Goal: Task Accomplishment & Management: Use online tool/utility

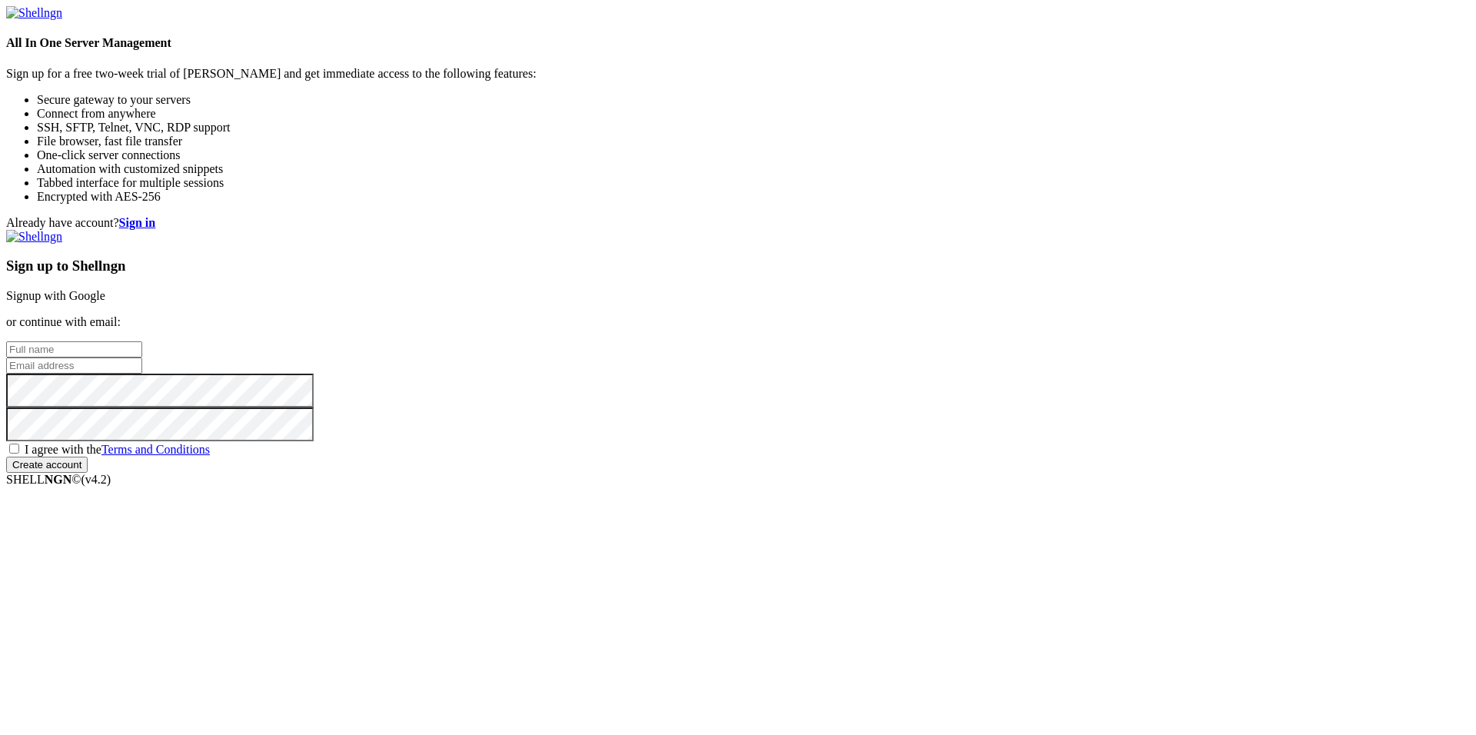
click at [105, 289] on link "Signup with Google" at bounding box center [55, 295] width 99 height 13
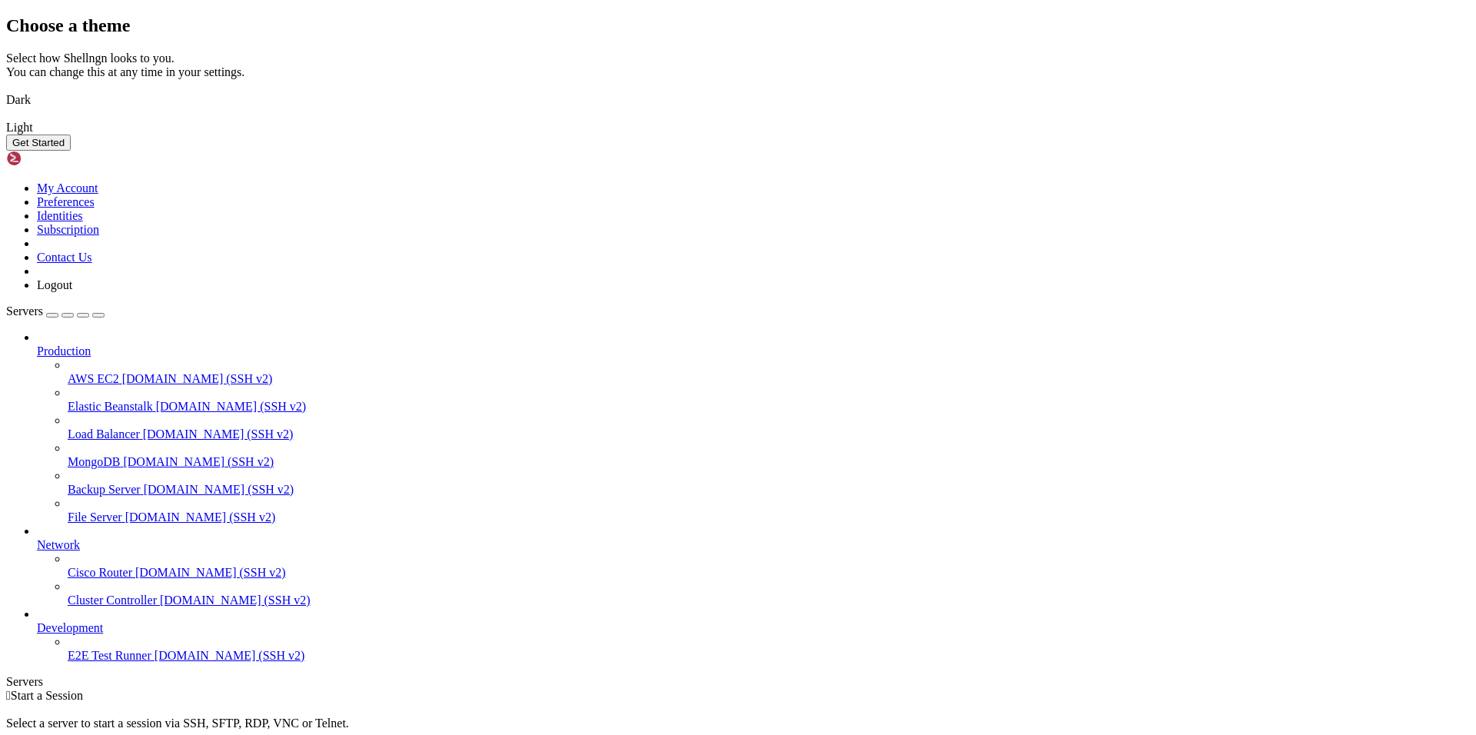
click at [6, 118] on img at bounding box center [6, 118] width 0 height 0
click at [1219, 151] on div "Choose a theme Select how Shellngn looks to you. You can change this at any tim…" at bounding box center [738, 82] width 1464 height 135
click at [71, 151] on button "Get Started" at bounding box center [38, 143] width 65 height 16
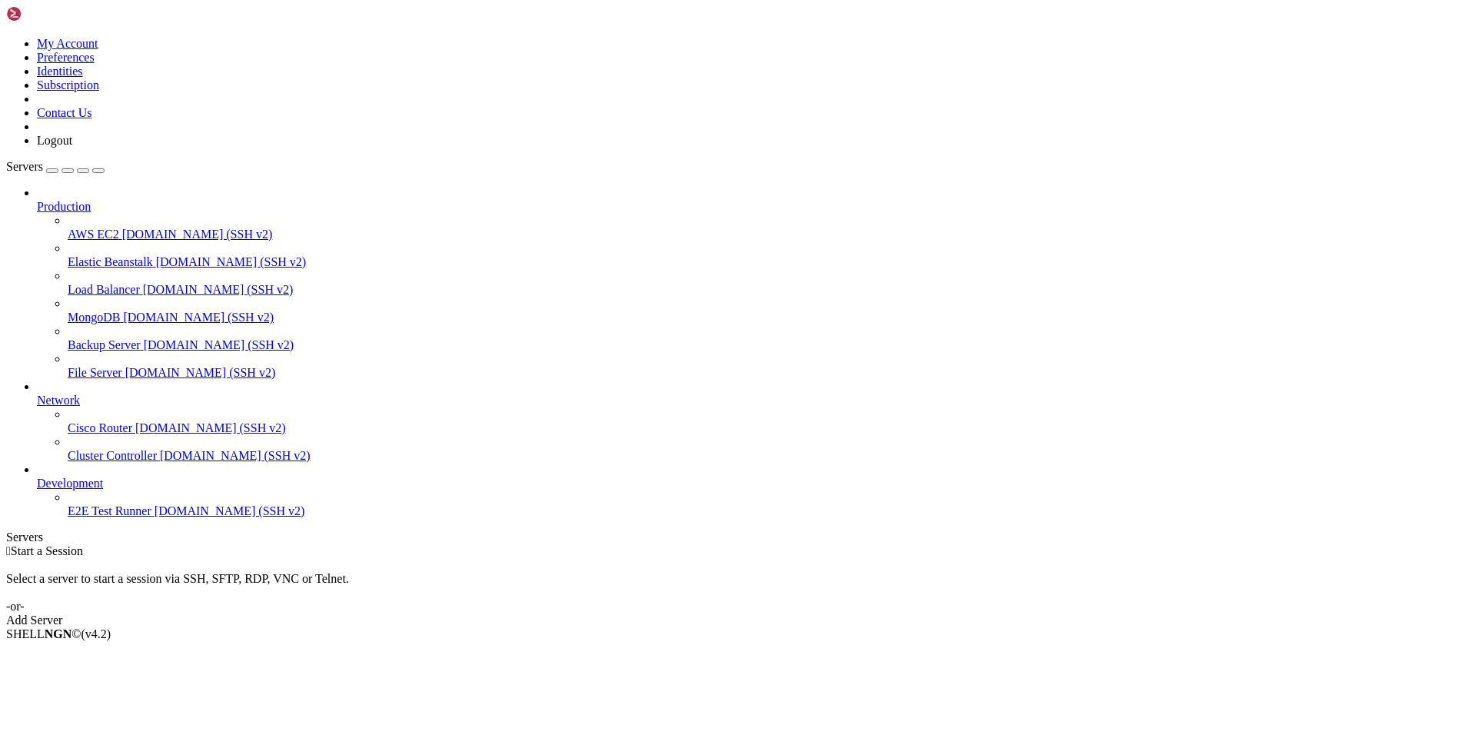
click at [873, 614] on link "Add Server" at bounding box center [738, 621] width 1464 height 14
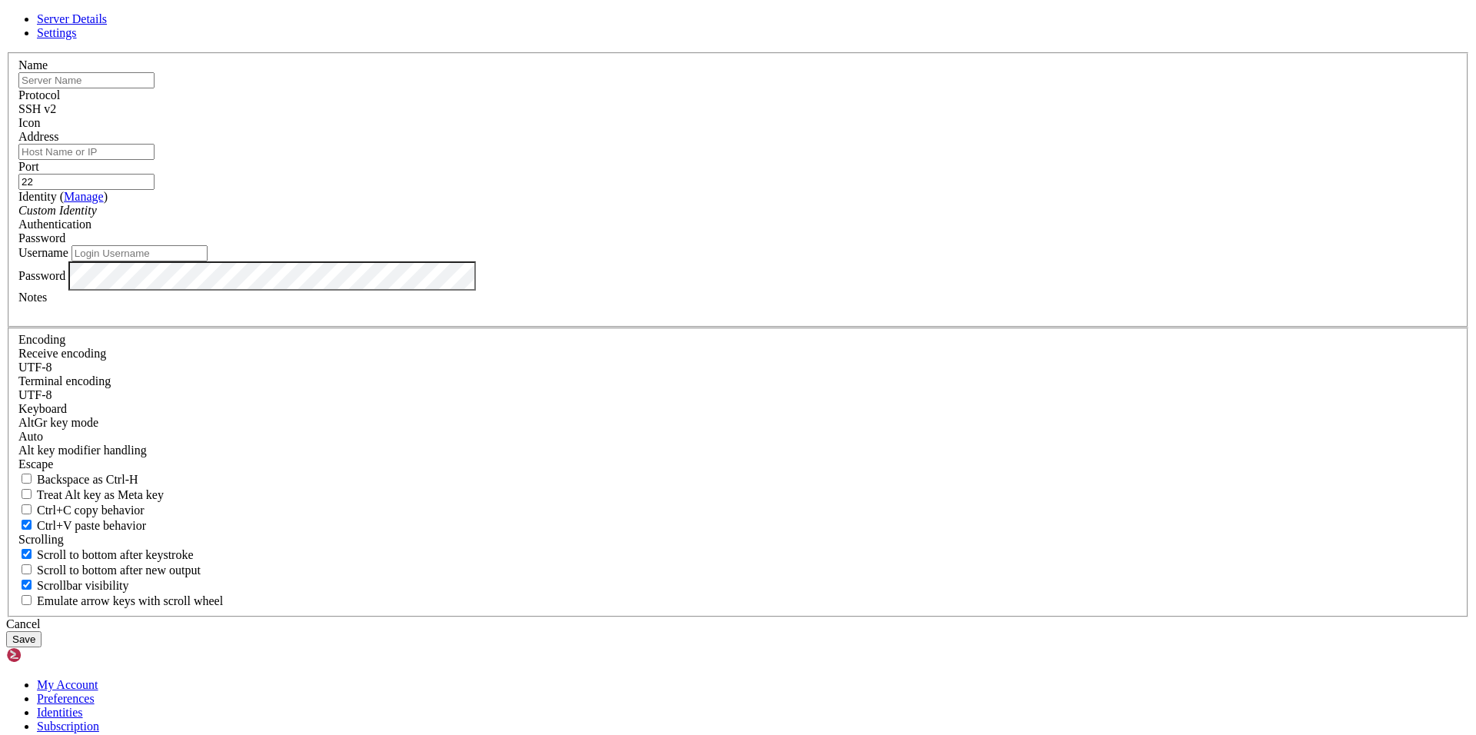
click at [155, 88] on input "text" at bounding box center [86, 80] width 136 height 16
type input "TEST"
click at [703, 160] on div "Address" at bounding box center [738, 145] width 1440 height 30
click at [155, 160] on input "Address" at bounding box center [86, 152] width 136 height 16
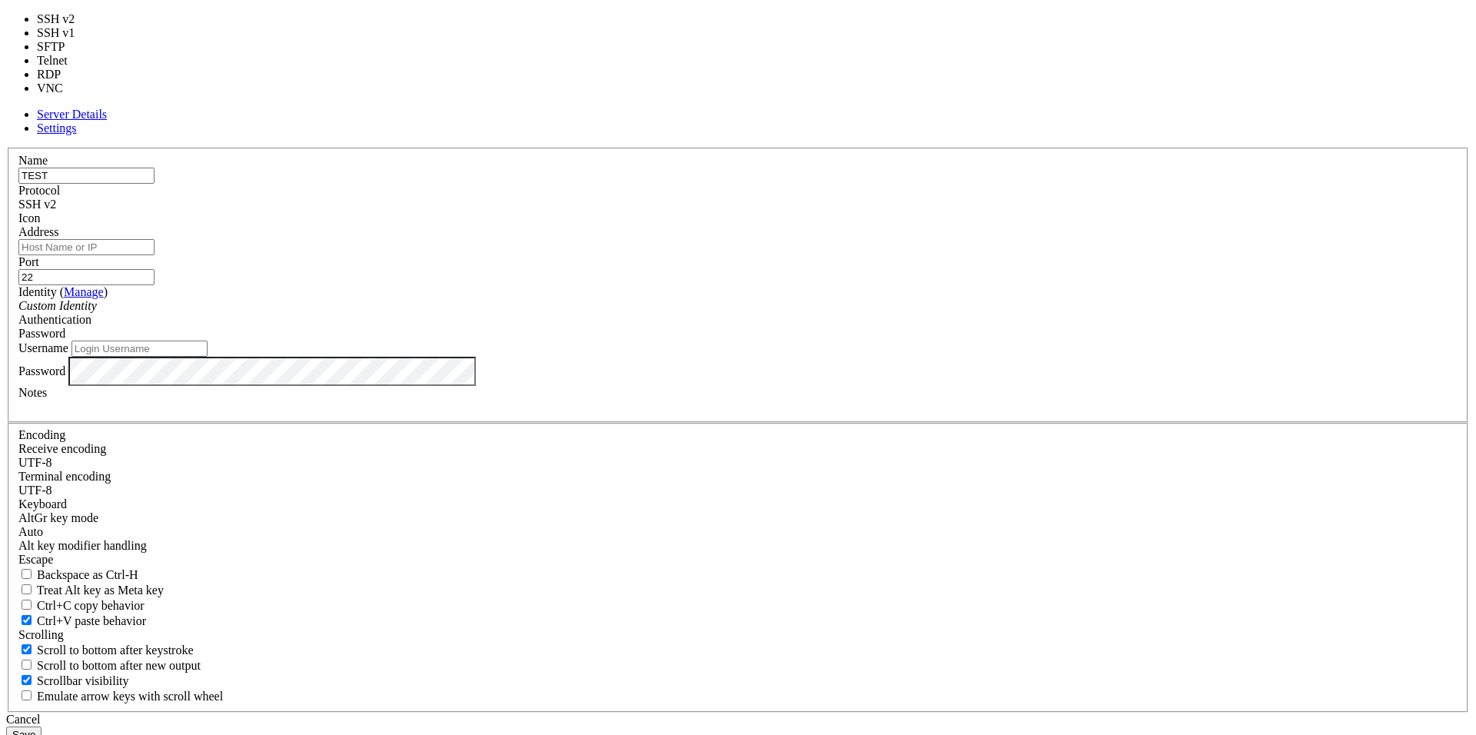
click at [861, 211] on div "SSH v2" at bounding box center [738, 205] width 1440 height 14
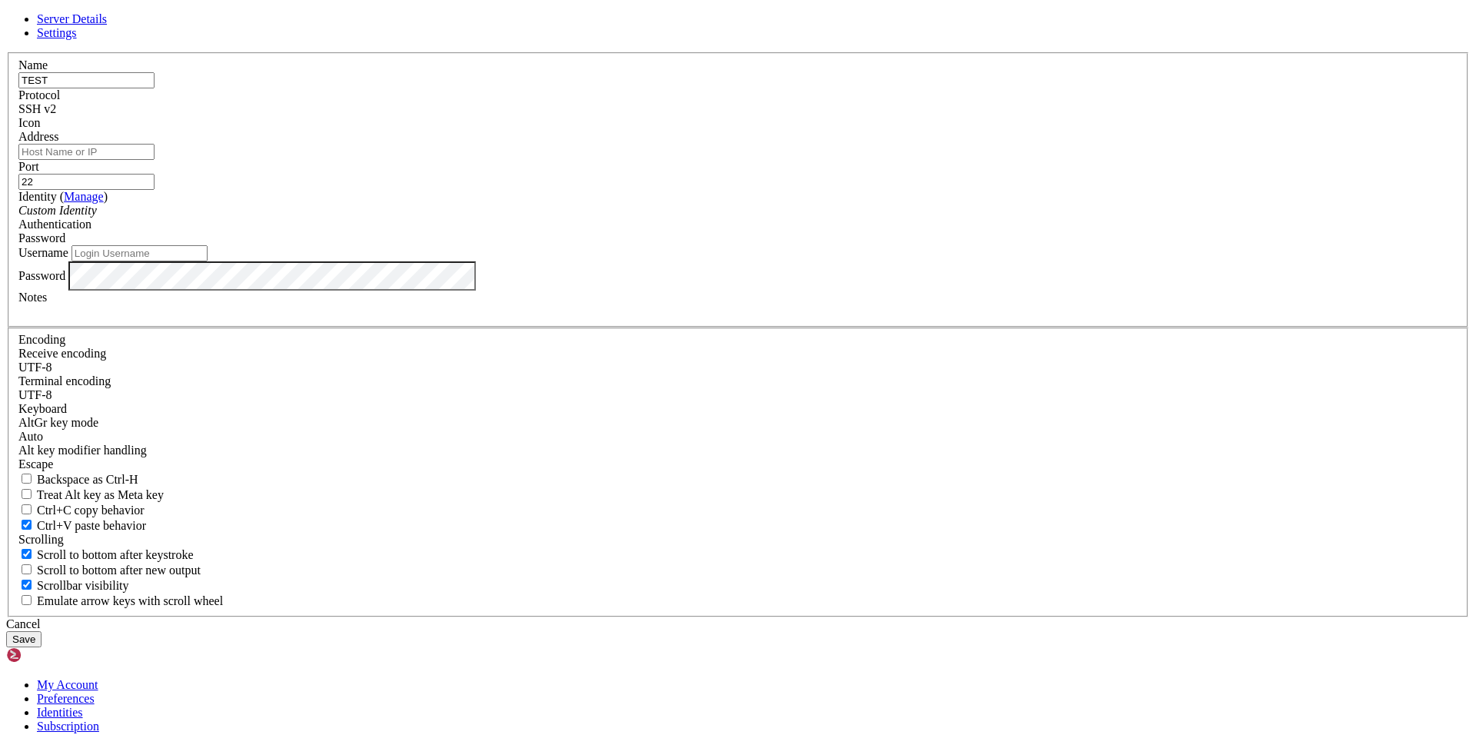
click at [155, 160] on input "Address" at bounding box center [86, 152] width 136 height 16
click at [1325, 235] on div "Server Details Settings Name TEST Protocol SSH v2 Icon" at bounding box center [738, 329] width 1464 height 635
click at [155, 160] on input "Address" at bounding box center [86, 152] width 136 height 16
paste input "[TECHNICAL_ID]"
type input "[TECHNICAL_ID]"
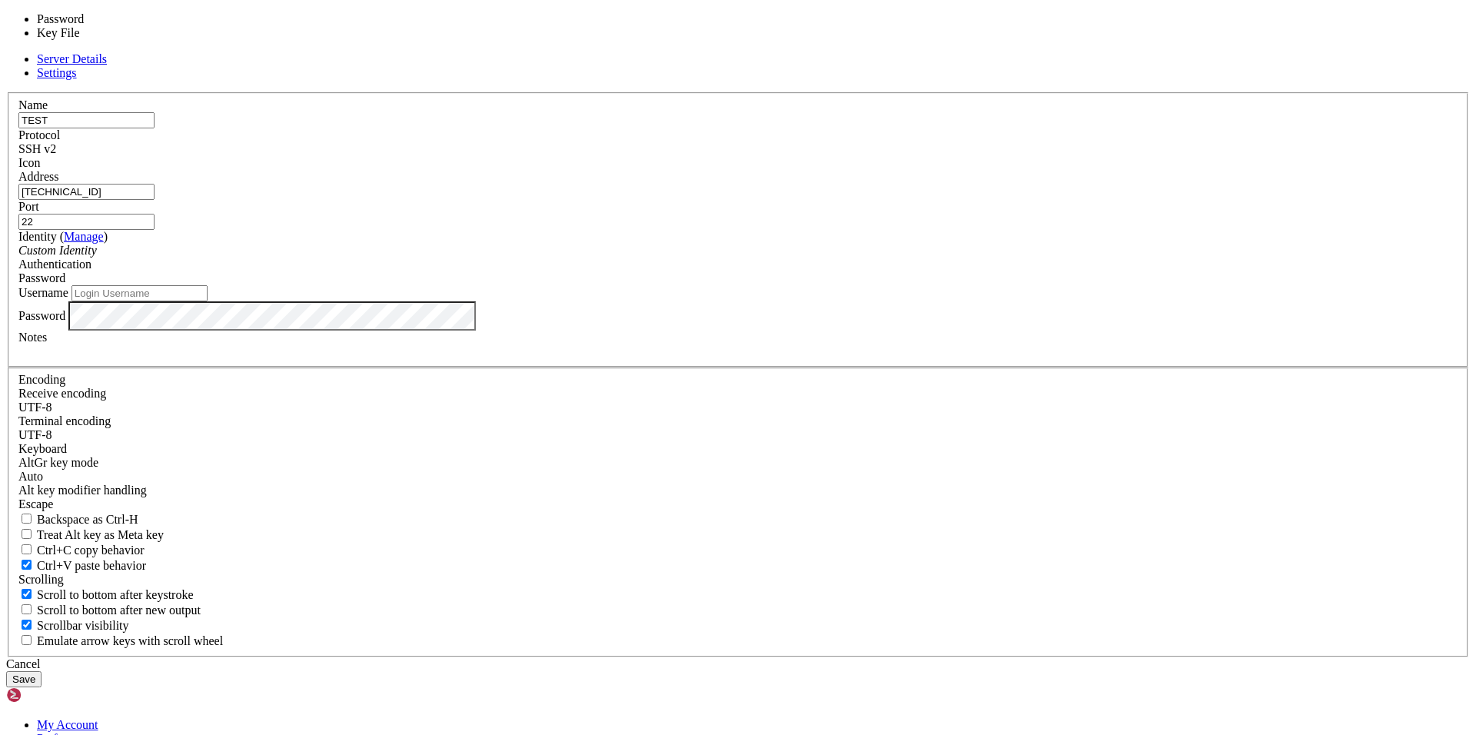
click at [859, 285] on div "Password" at bounding box center [738, 278] width 1440 height 14
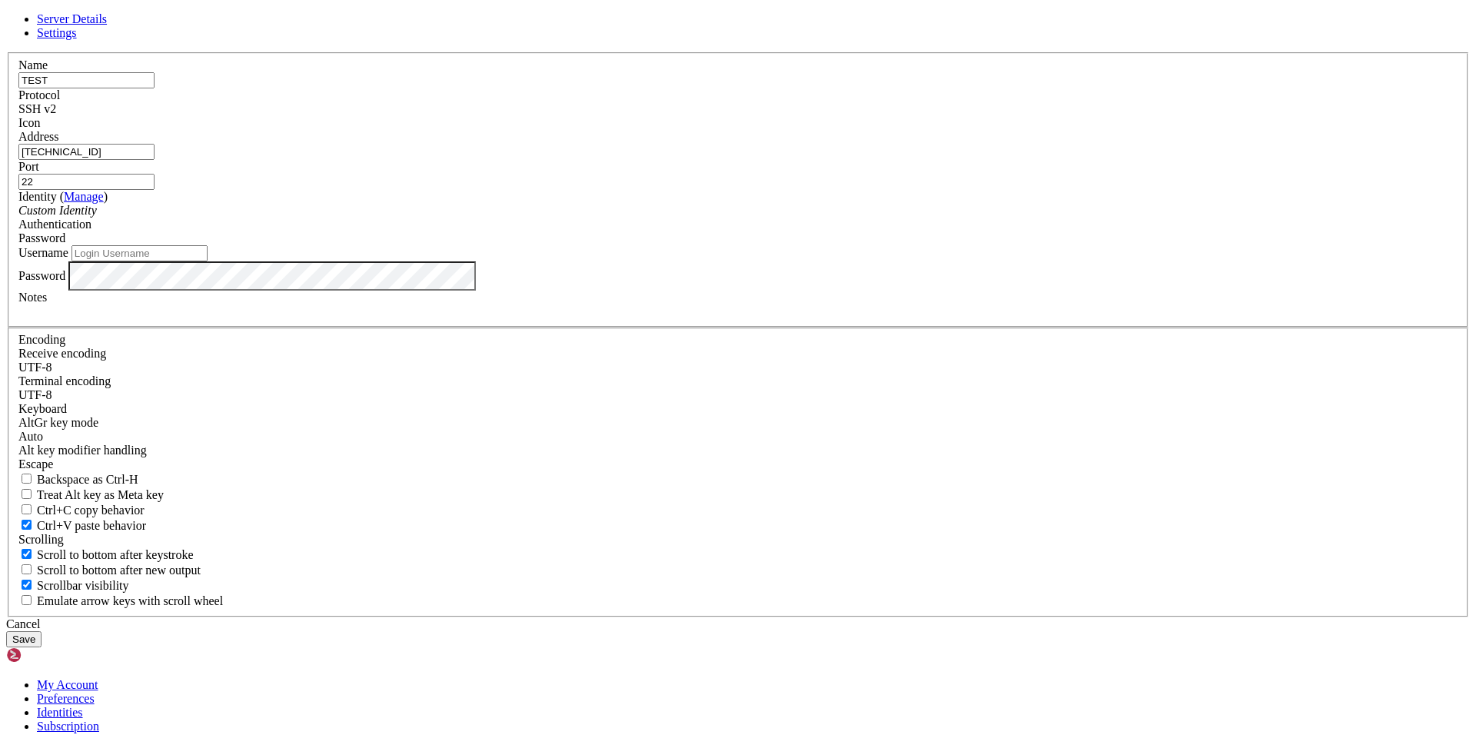
click at [702, 218] on div "Custom Identity" at bounding box center [738, 211] width 1440 height 14
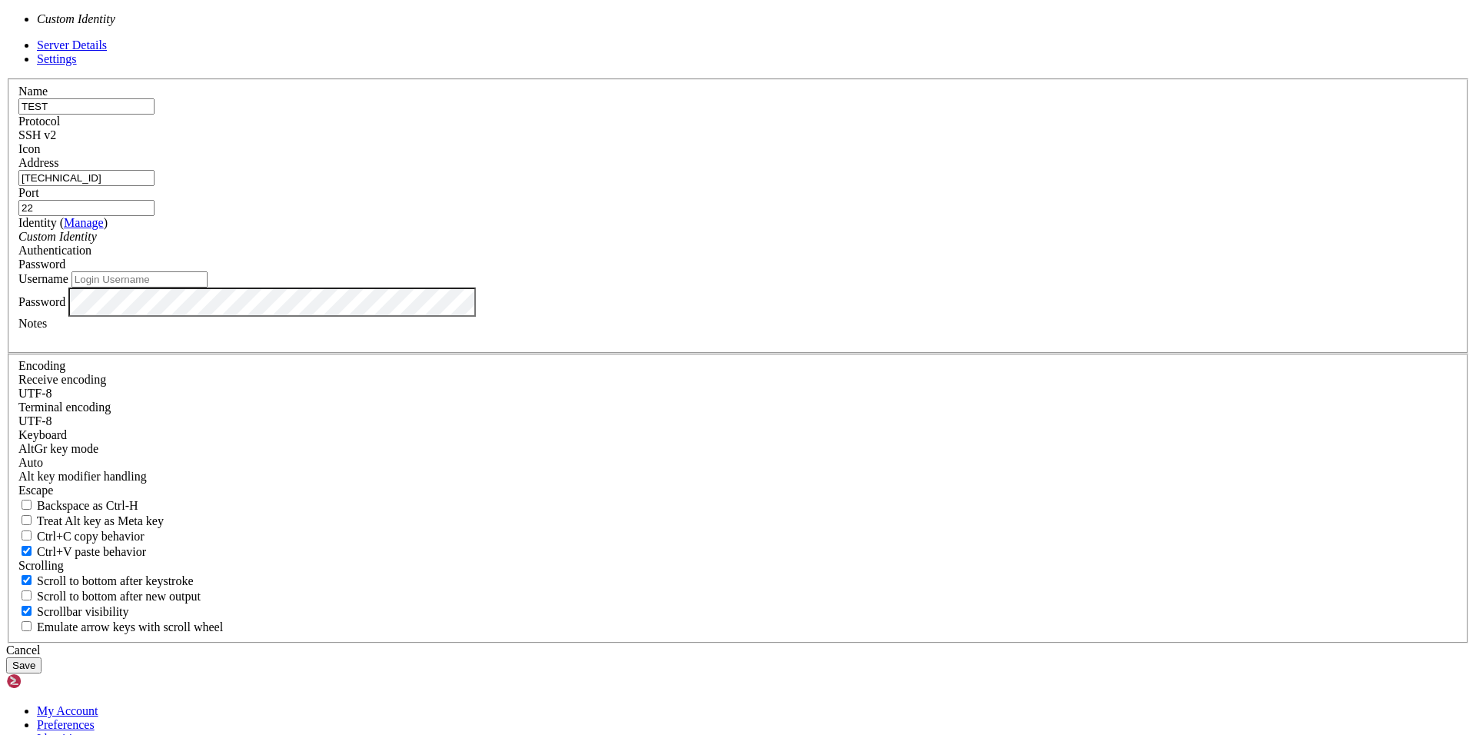
click at [702, 244] on div "Custom Identity" at bounding box center [738, 237] width 1440 height 14
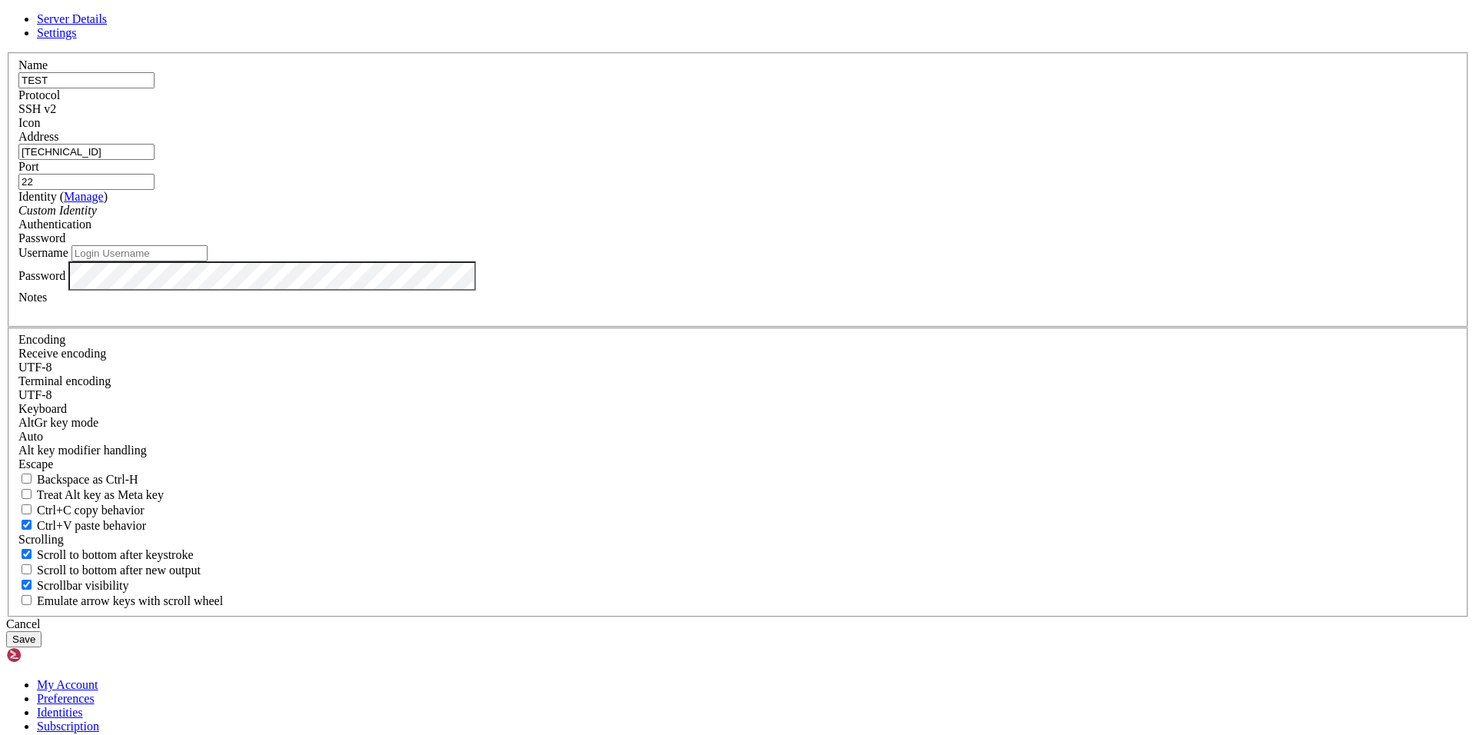
click at [208, 261] on input "Username" at bounding box center [140, 253] width 136 height 16
type input "root"
drag, startPoint x: 1434, startPoint y: 425, endPoint x: 1407, endPoint y: 435, distance: 28.7
click at [1434, 425] on div "Server Details Settings Name TEST Protocol SSH v2 Icon" at bounding box center [738, 329] width 1464 height 635
click at [42, 631] on button "Save" at bounding box center [23, 639] width 35 height 16
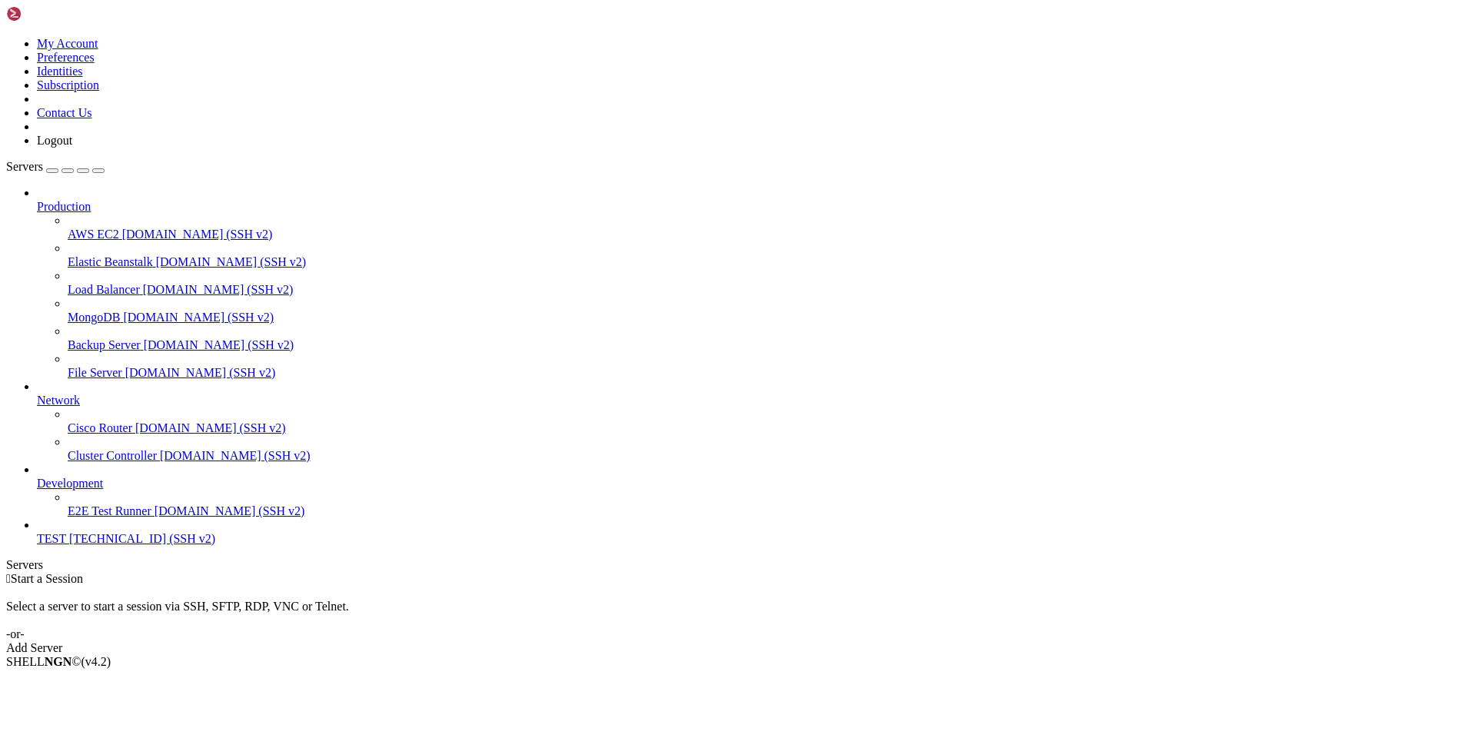
click at [848, 641] on div "Add Server" at bounding box center [738, 648] width 1464 height 14
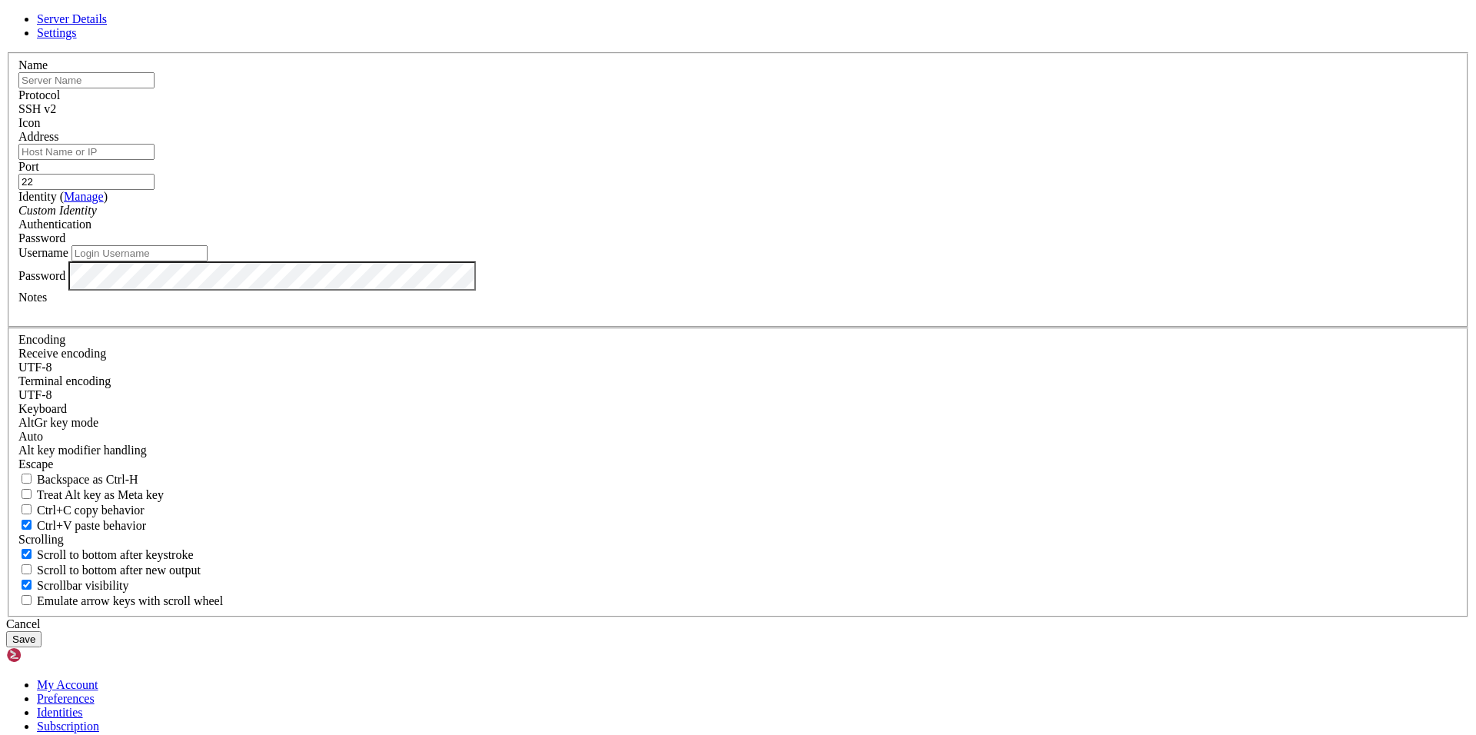
click at [842, 617] on div "Cancel" at bounding box center [738, 624] width 1464 height 14
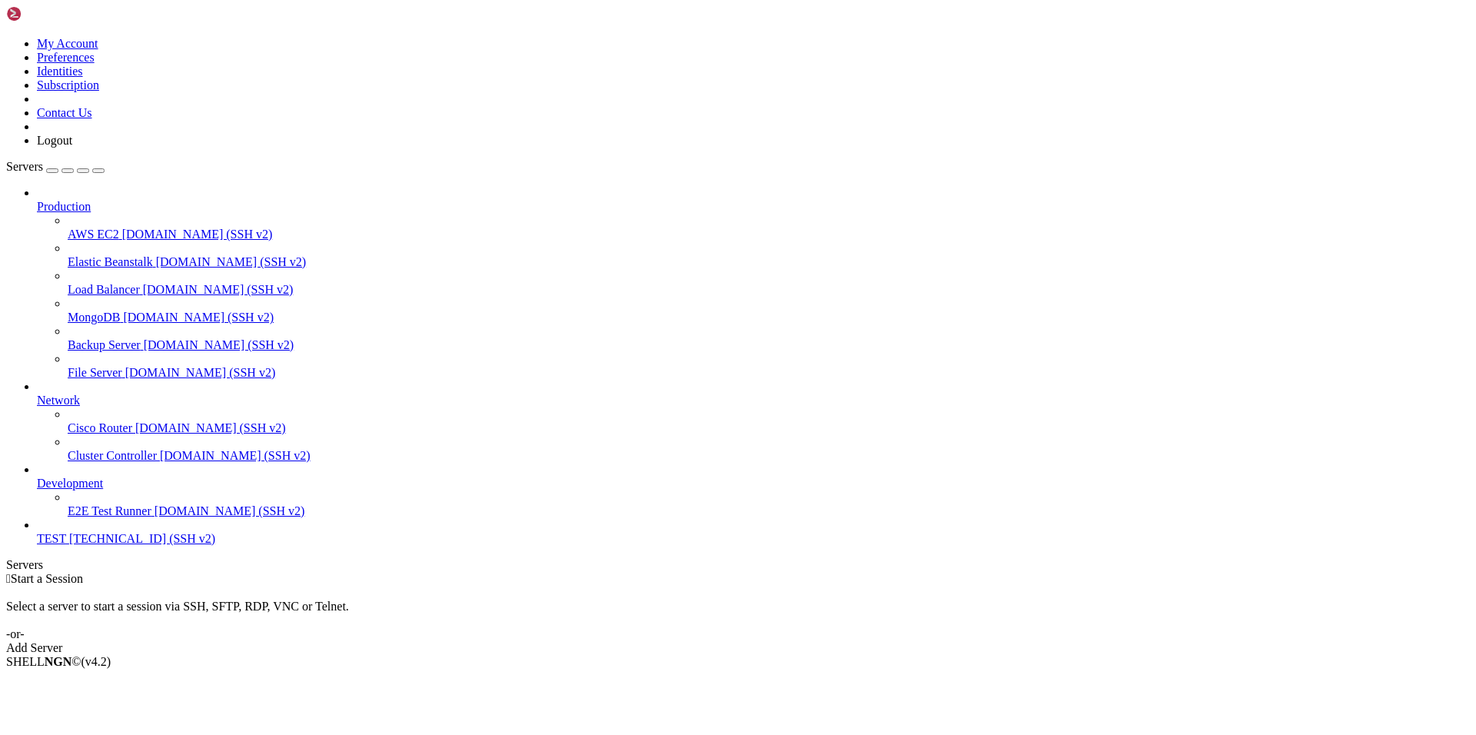
click at [113, 545] on span "[TECHNICAL_ID] (SSH v2)" at bounding box center [142, 538] width 146 height 13
click at [106, 545] on span "[TECHNICAL_ID] (SSH v2)" at bounding box center [142, 538] width 146 height 13
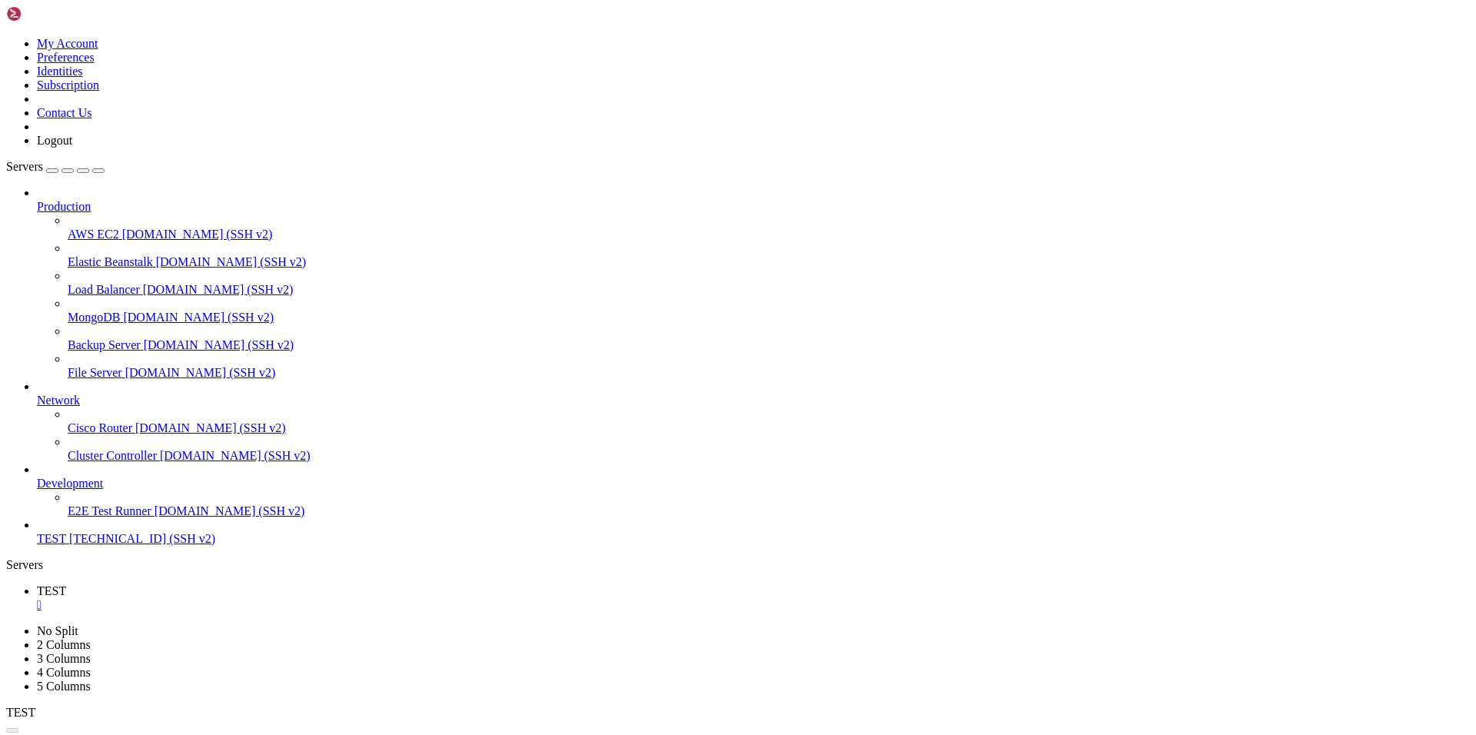
click at [66, 545] on span "TEST" at bounding box center [51, 538] width 29 height 13
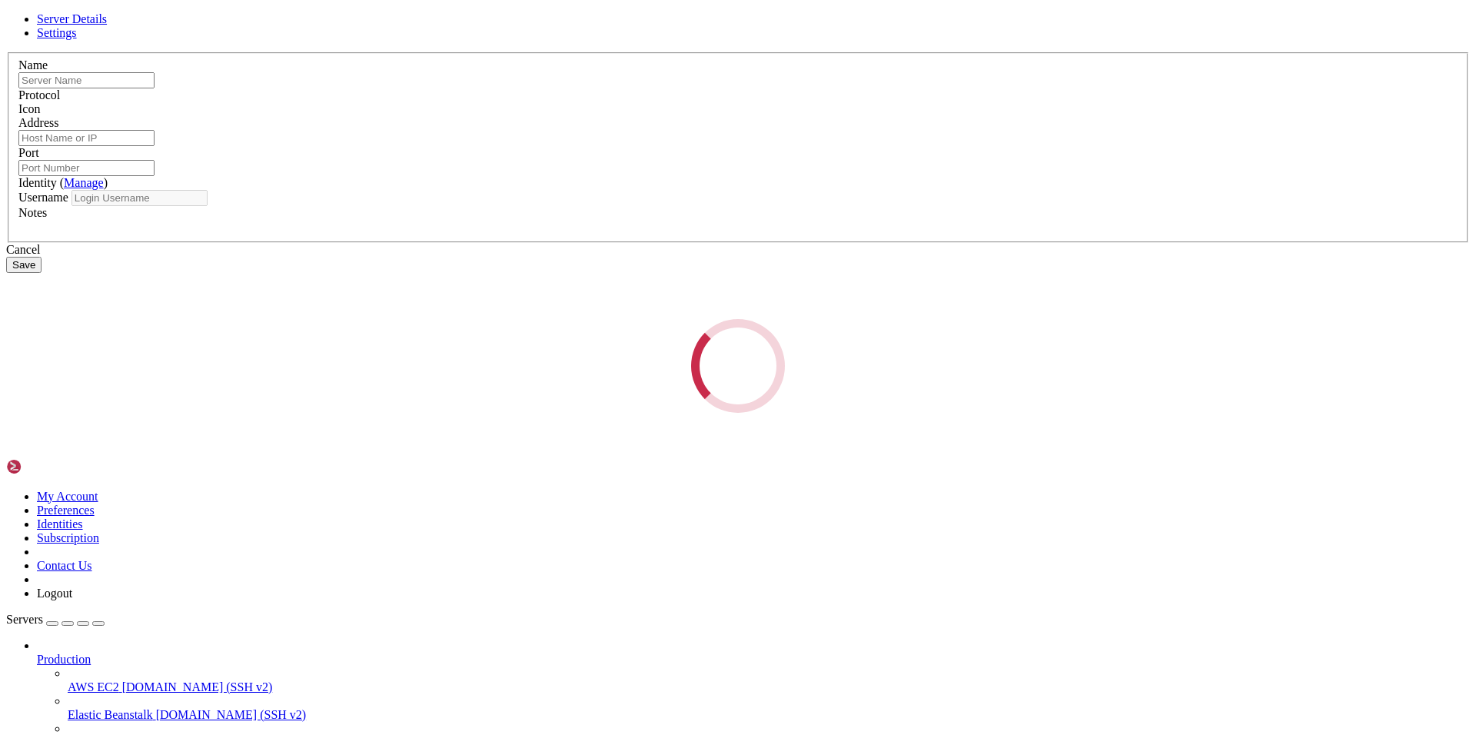
type input "TEST"
type input "[TECHNICAL_ID]"
type input "22"
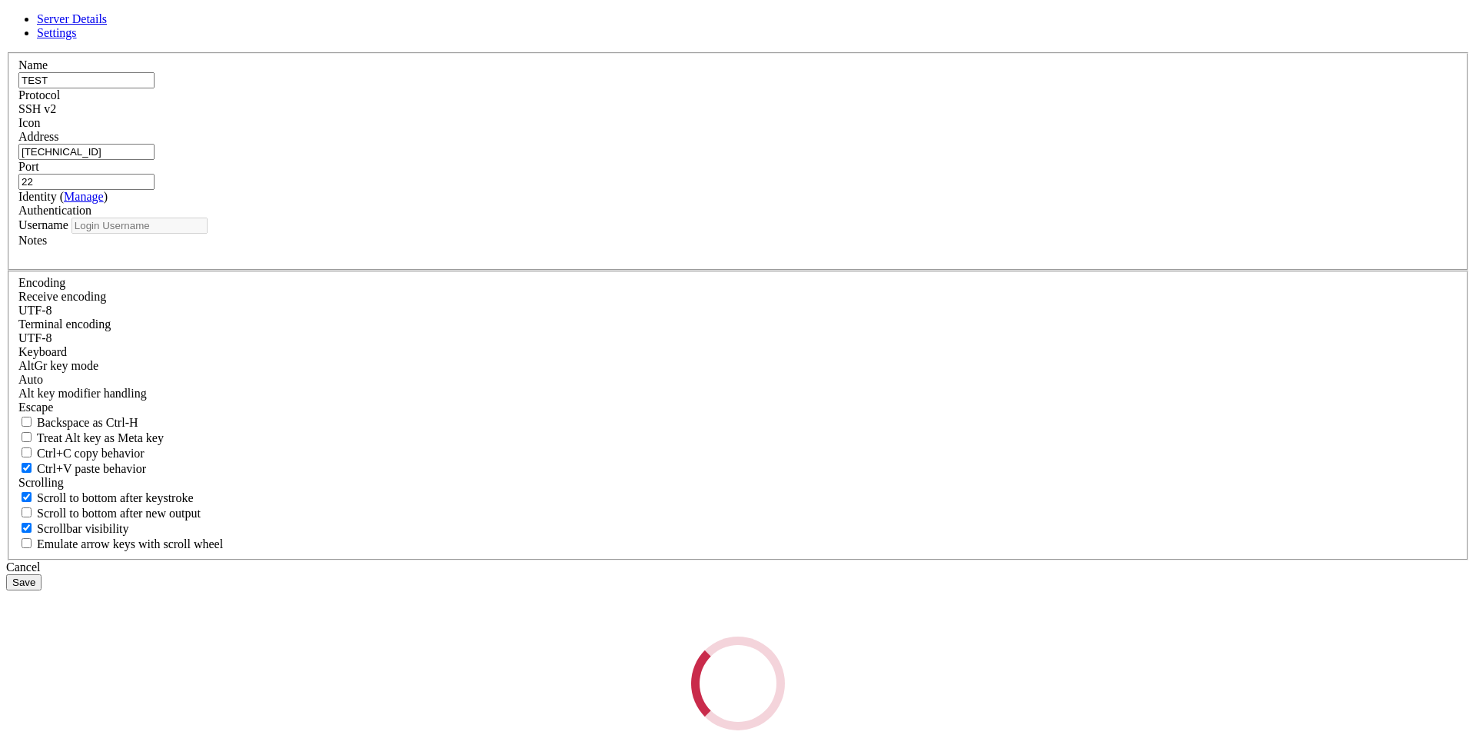
type input "root"
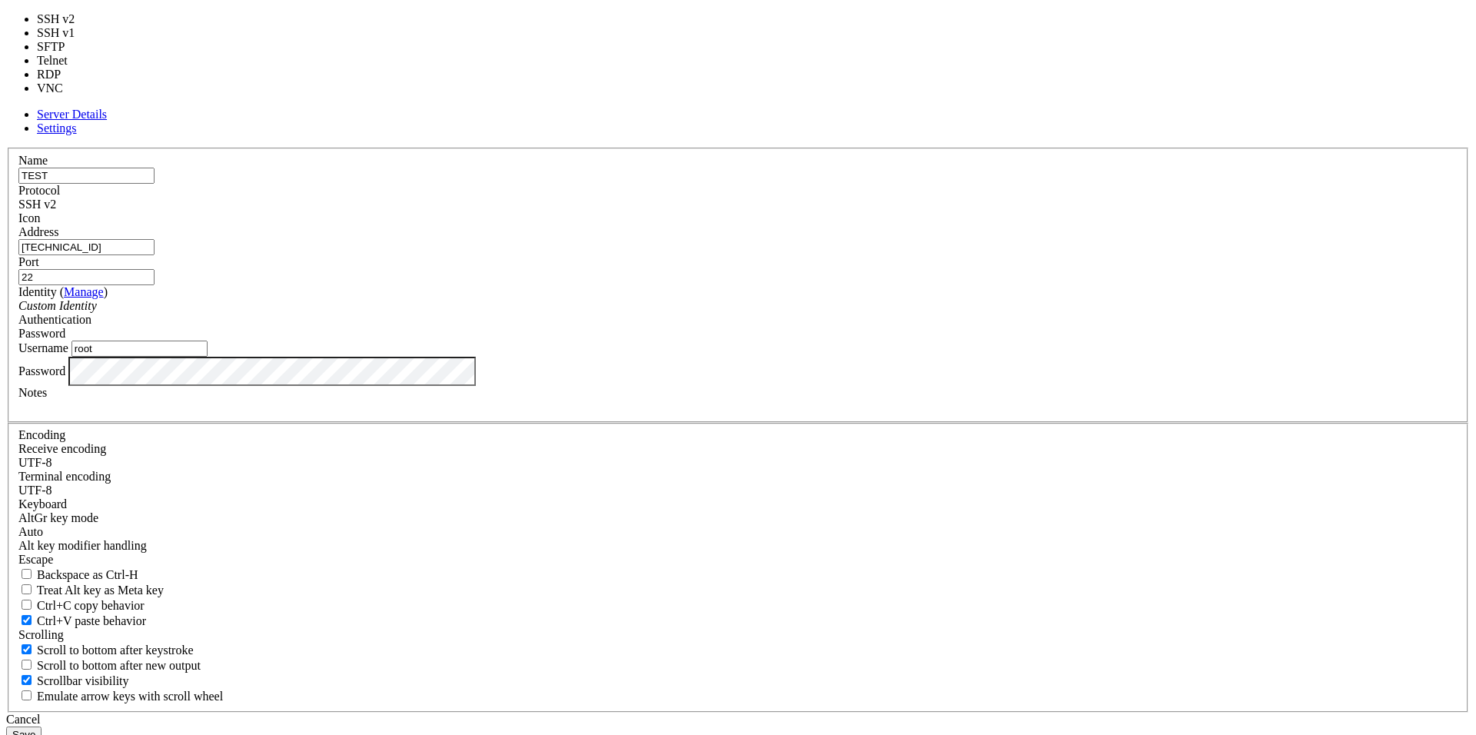
click at [857, 211] on div "SSH v2" at bounding box center [738, 205] width 1440 height 14
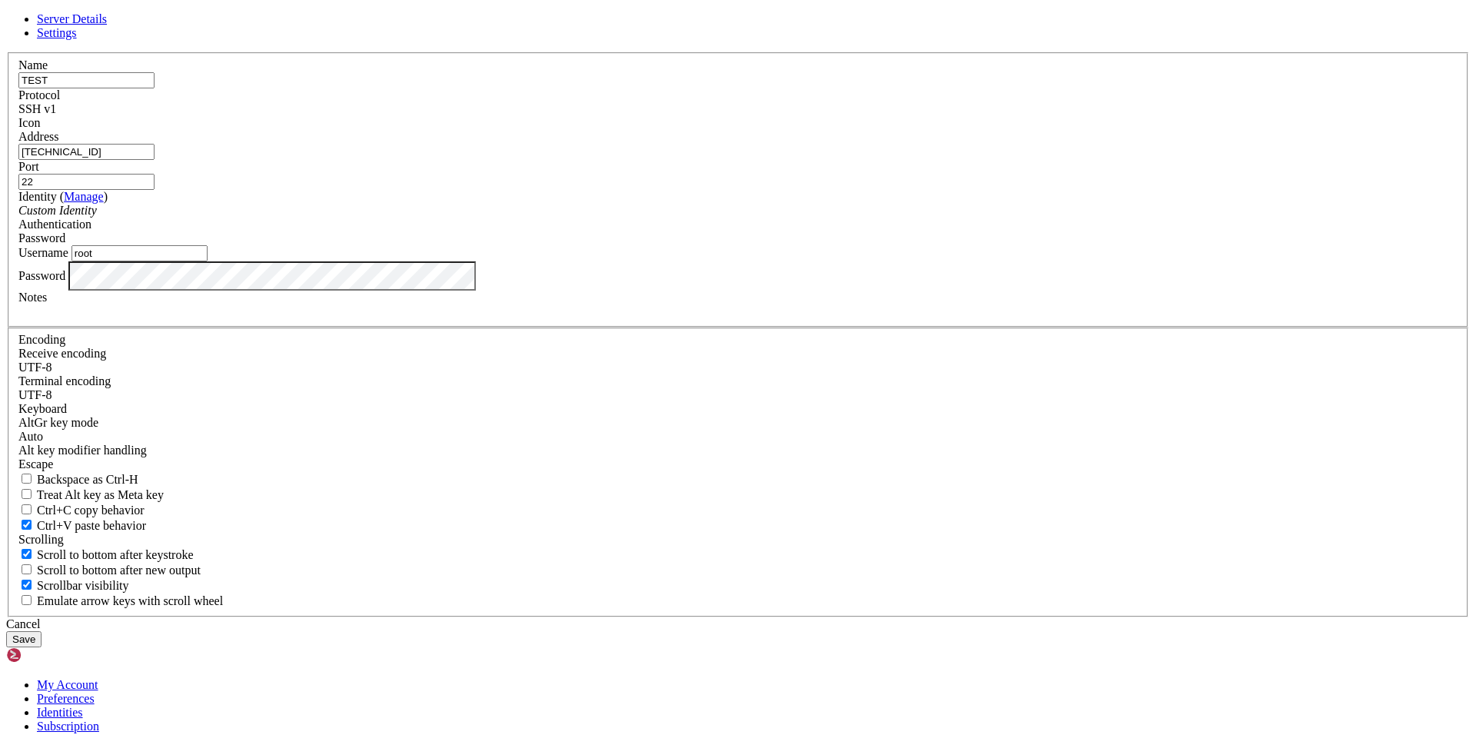
click at [42, 631] on button "Save" at bounding box center [23, 639] width 35 height 16
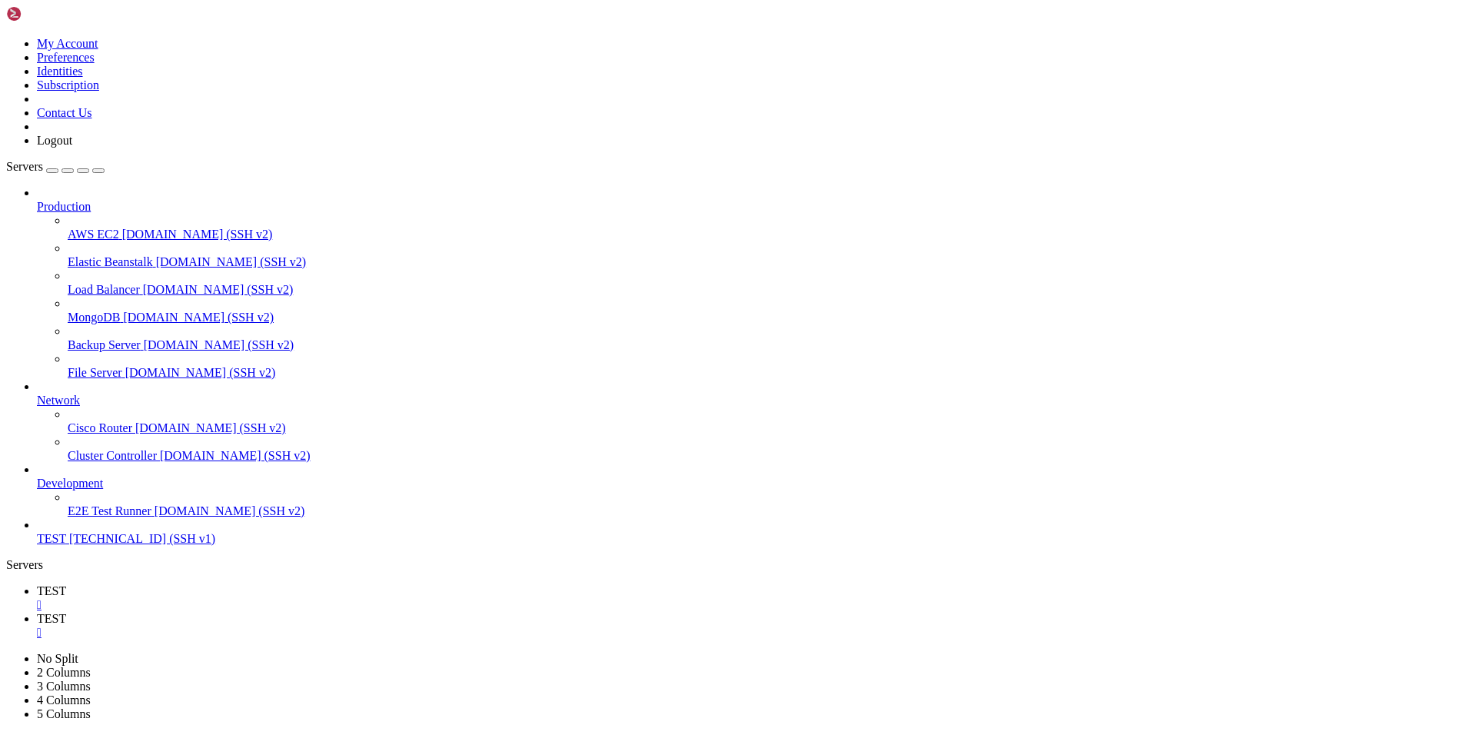
click at [106, 545] on span "[TECHNICAL_ID] (SSH v1)" at bounding box center [142, 538] width 146 height 13
